Goal: Information Seeking & Learning: Learn about a topic

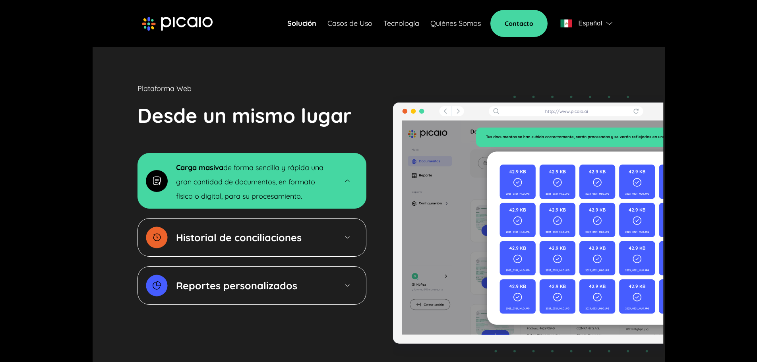
scroll to position [1191, 0]
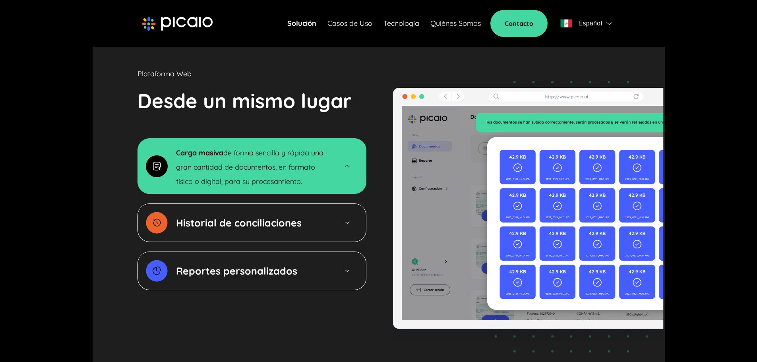
click at [345, 219] on img at bounding box center [347, 222] width 7 height 7
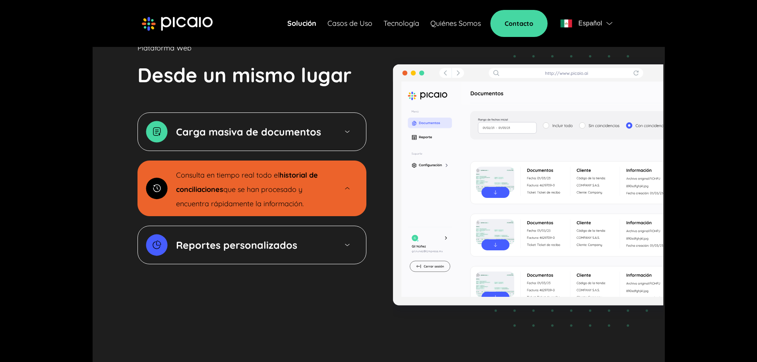
scroll to position [1231, 0]
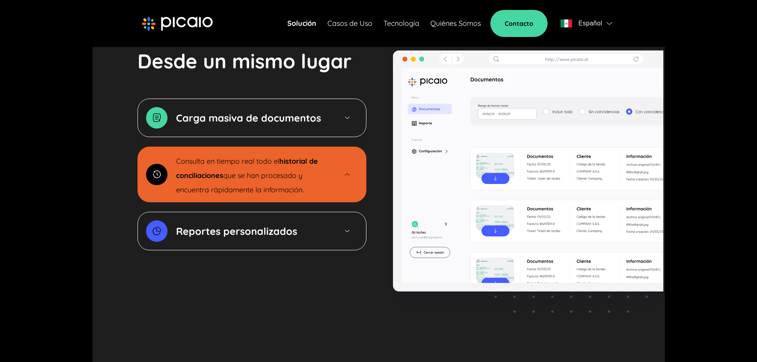
click at [344, 228] on img at bounding box center [347, 231] width 7 height 7
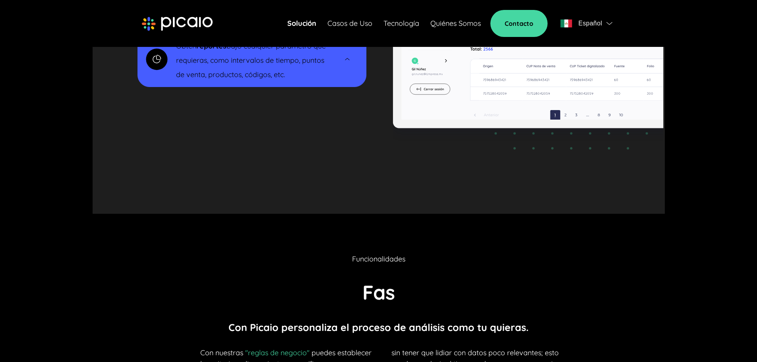
scroll to position [1469, 0]
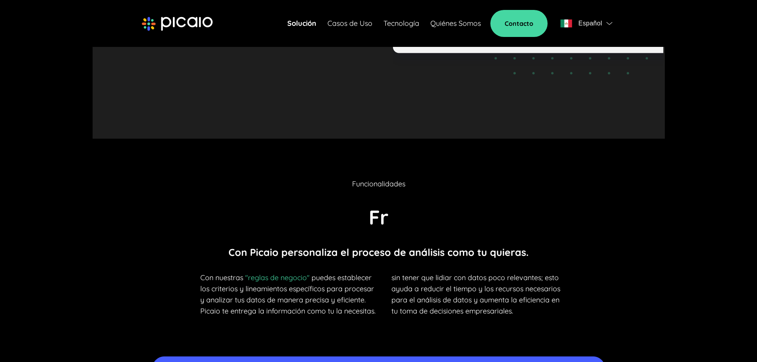
click at [462, 28] on link "Quiénes Somos" at bounding box center [455, 23] width 50 height 11
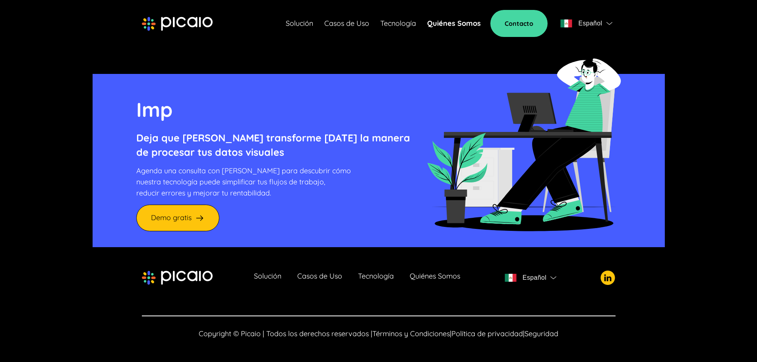
scroll to position [1665, 0]
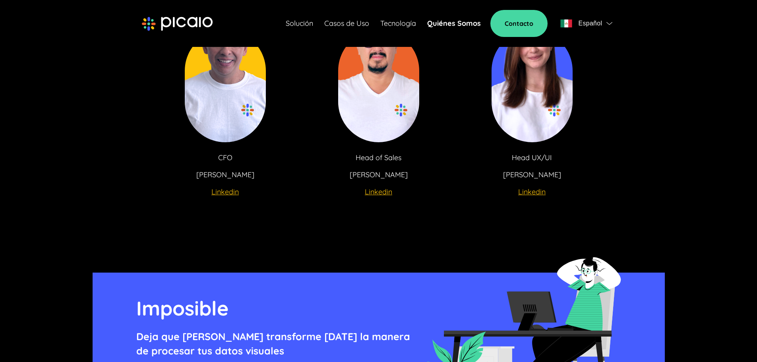
click at [348, 25] on link "Casos de Uso" at bounding box center [346, 23] width 45 height 11
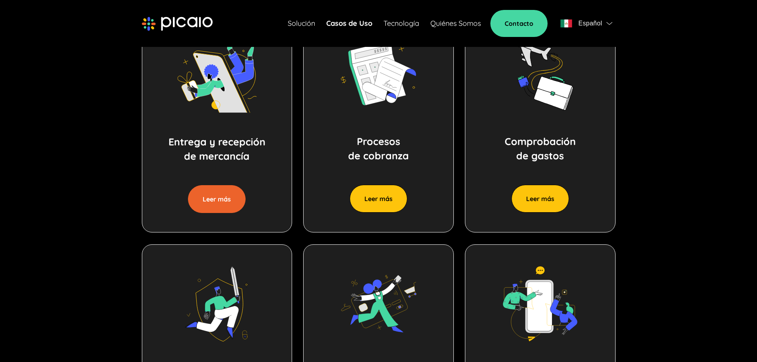
scroll to position [426, 0]
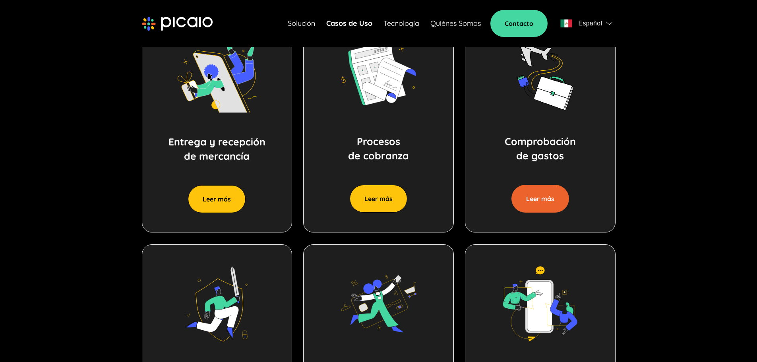
click at [552, 208] on button "Leer más" at bounding box center [540, 199] width 58 height 28
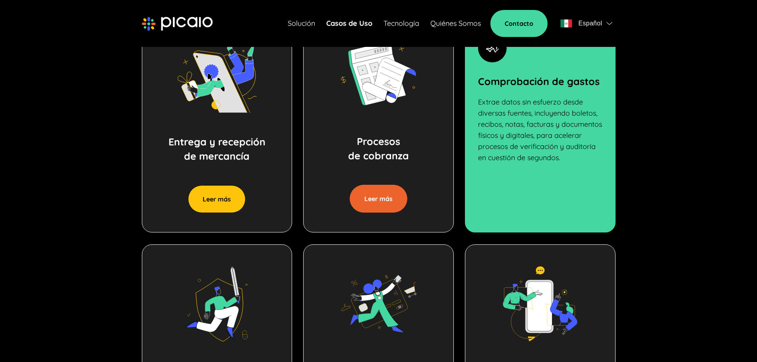
click at [367, 205] on button "Leer más" at bounding box center [378, 199] width 58 height 28
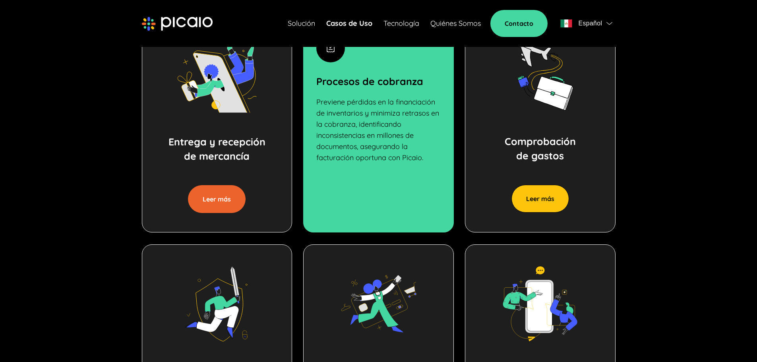
click at [195, 203] on button "Leer más" at bounding box center [217, 199] width 58 height 28
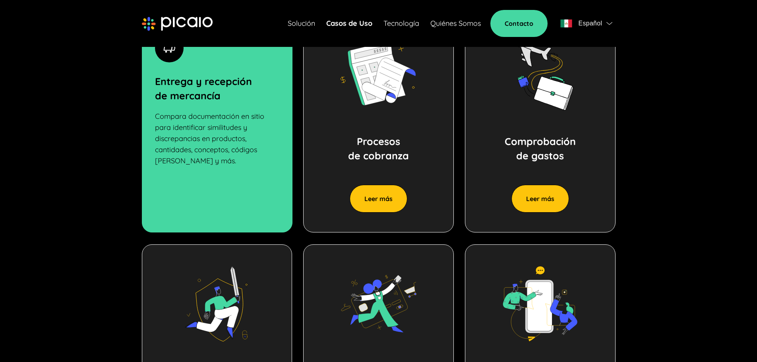
scroll to position [624, 0]
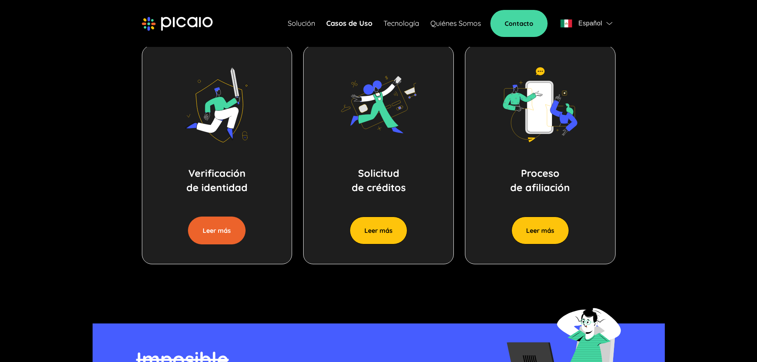
click at [199, 218] on button "Leer más" at bounding box center [217, 230] width 58 height 28
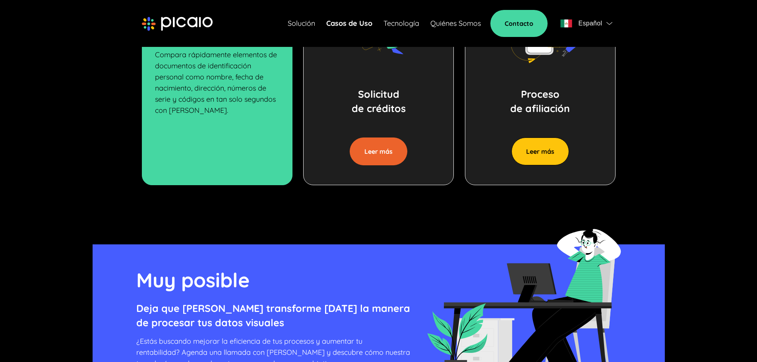
click at [383, 149] on button "Leer más" at bounding box center [378, 151] width 58 height 28
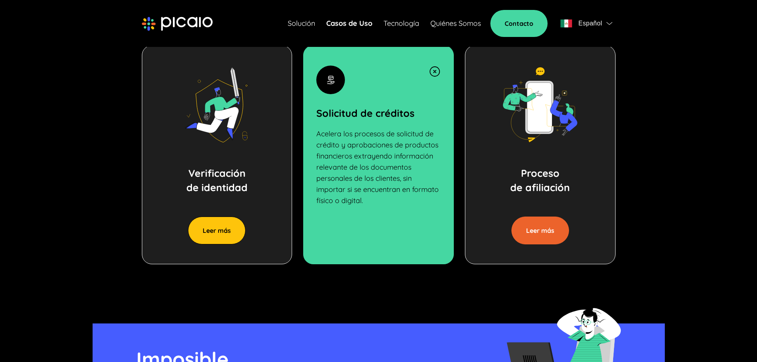
click at [543, 233] on button "Leer más" at bounding box center [540, 230] width 58 height 28
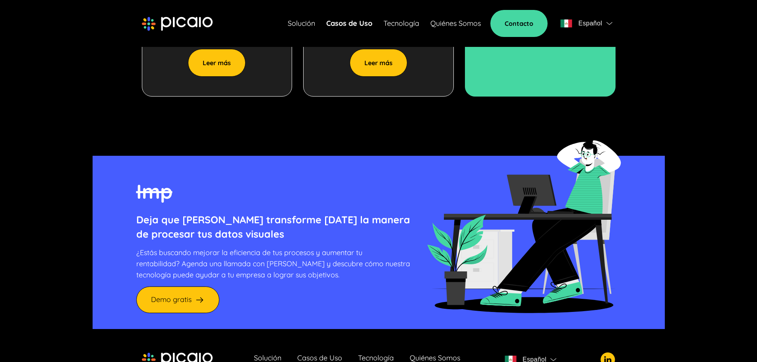
scroll to position [874, 0]
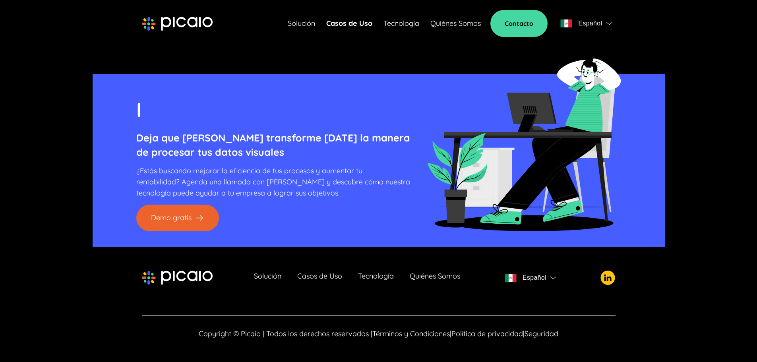
click at [171, 218] on link "Demo gratis" at bounding box center [177, 218] width 83 height 27
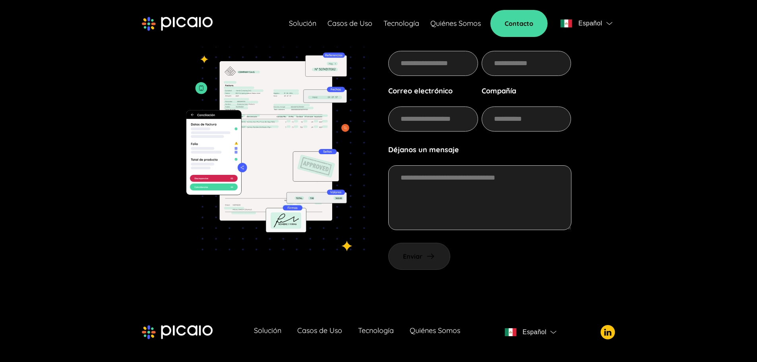
scroll to position [66, 0]
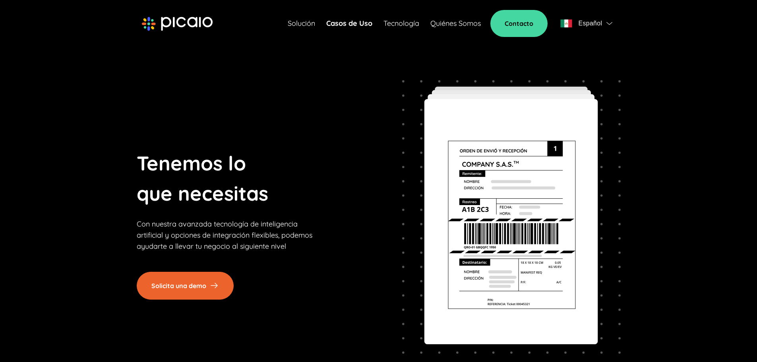
click at [195, 284] on link "Solicita una demo" at bounding box center [185, 286] width 97 height 28
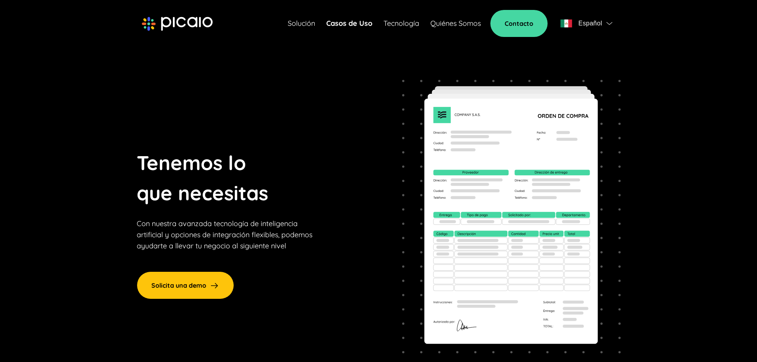
click at [555, 188] on img at bounding box center [511, 223] width 218 height 288
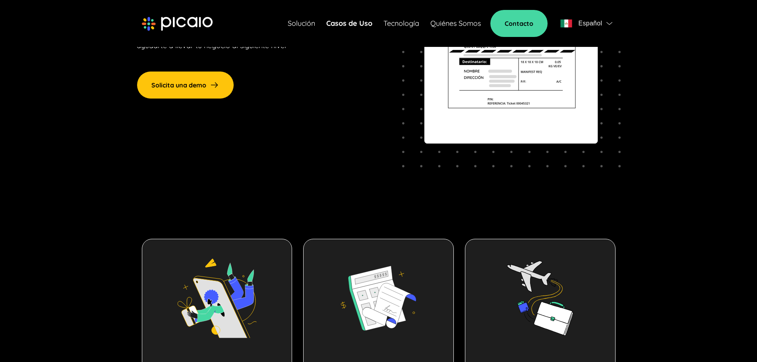
scroll to position [80, 0]
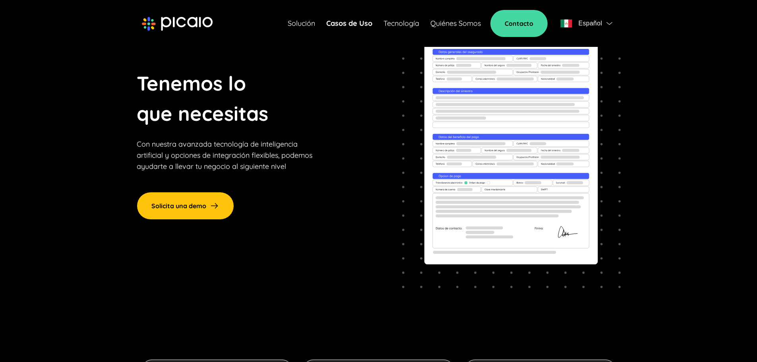
click at [394, 22] on link "Tecnología" at bounding box center [401, 23] width 36 height 11
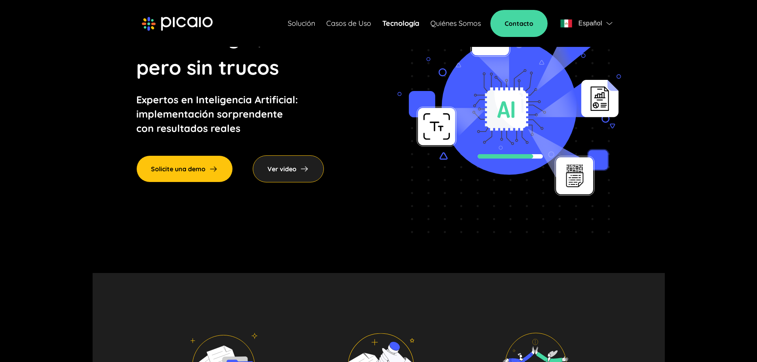
scroll to position [119, 0]
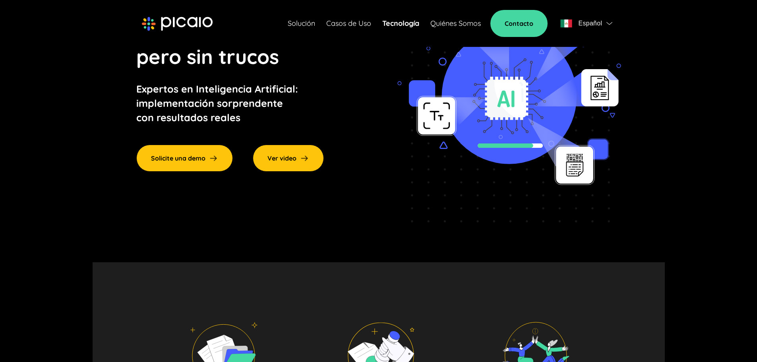
click at [297, 164] on div "Ver video" at bounding box center [288, 158] width 71 height 27
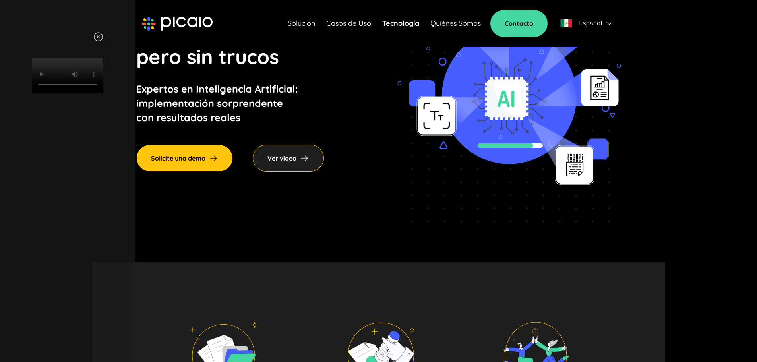
click at [103, 37] on img at bounding box center [98, 37] width 10 height 10
